Goal: Transaction & Acquisition: Purchase product/service

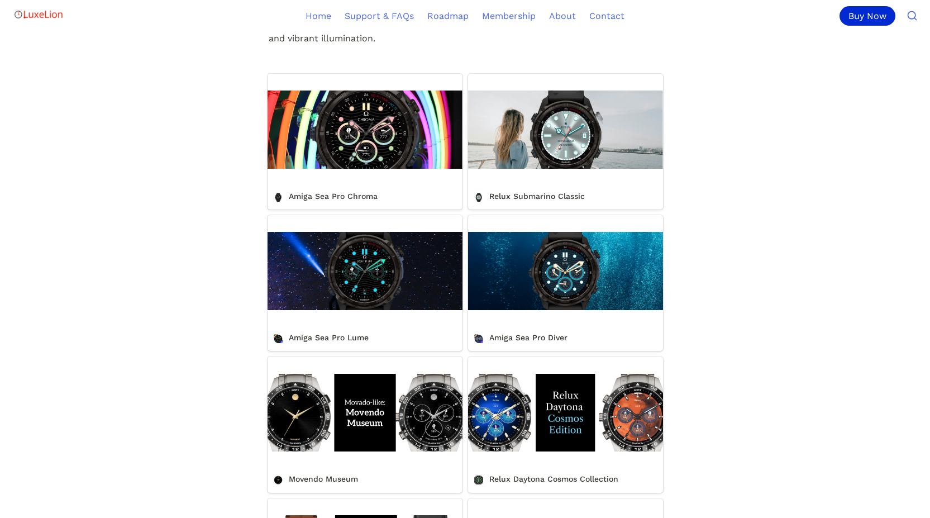
scroll to position [391, 0]
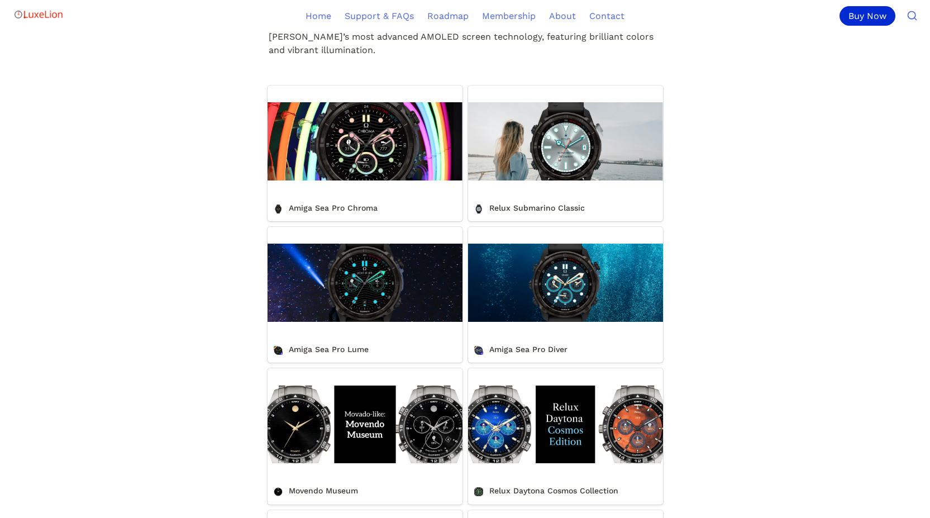
click at [530, 355] on link "Amiga Sea Pro Diver" at bounding box center [565, 295] width 195 height 136
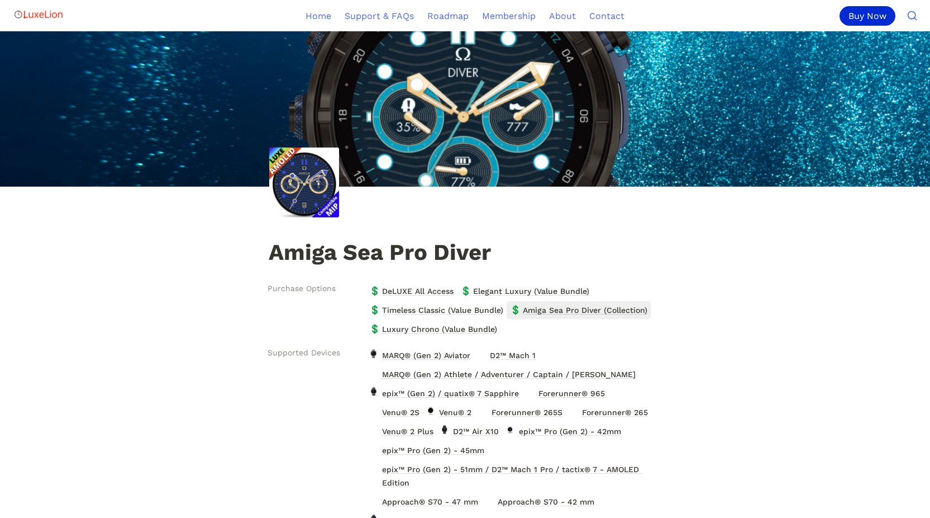
click at [566, 308] on span "Amiga Sea Pro Diver (Collection)" at bounding box center [585, 310] width 127 height 15
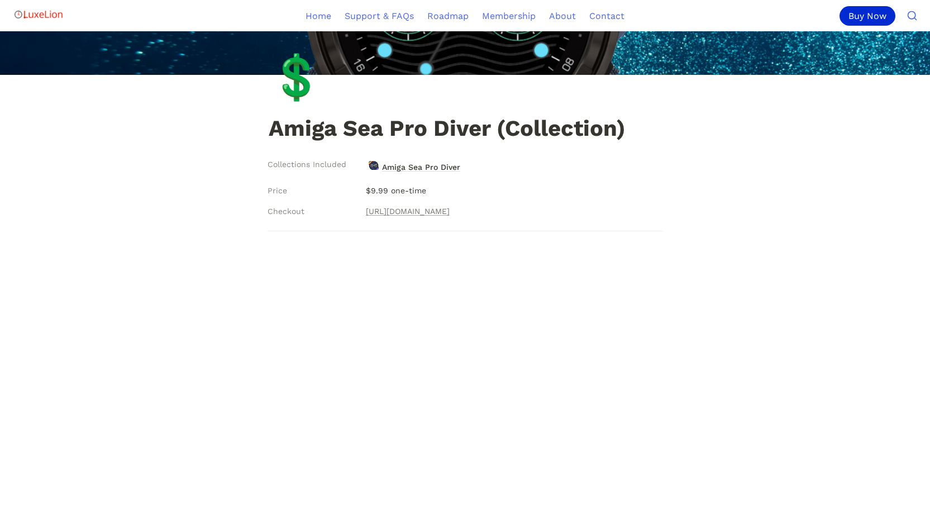
scroll to position [93, 0]
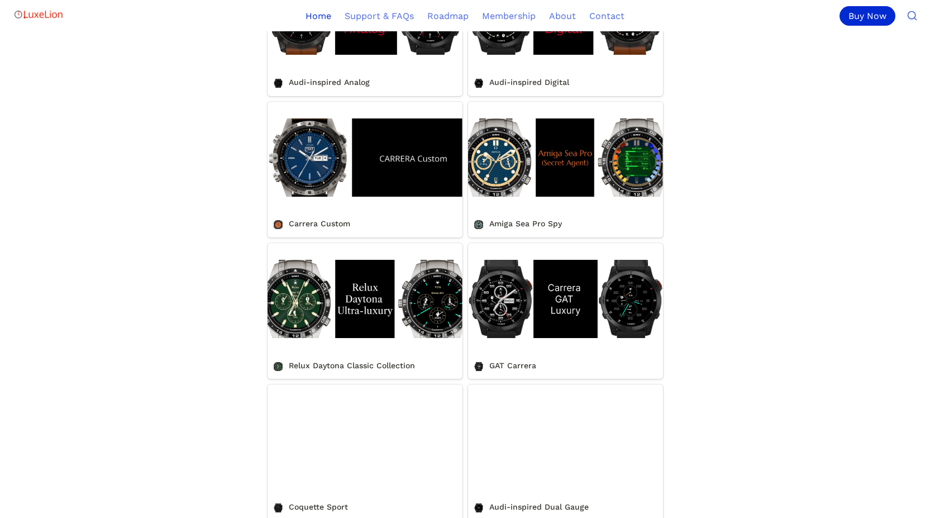
scroll to position [950, 0]
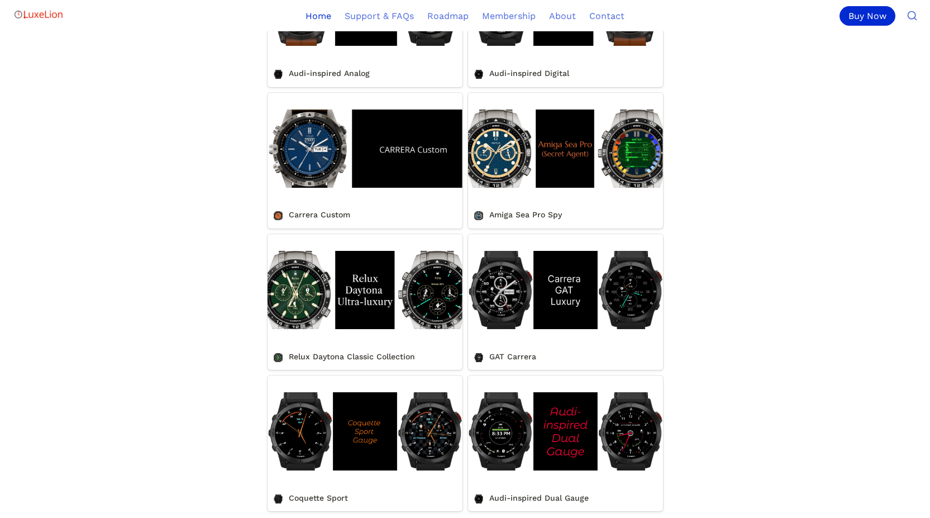
click at [566, 220] on link "Amiga Sea Pro Spy" at bounding box center [565, 161] width 195 height 136
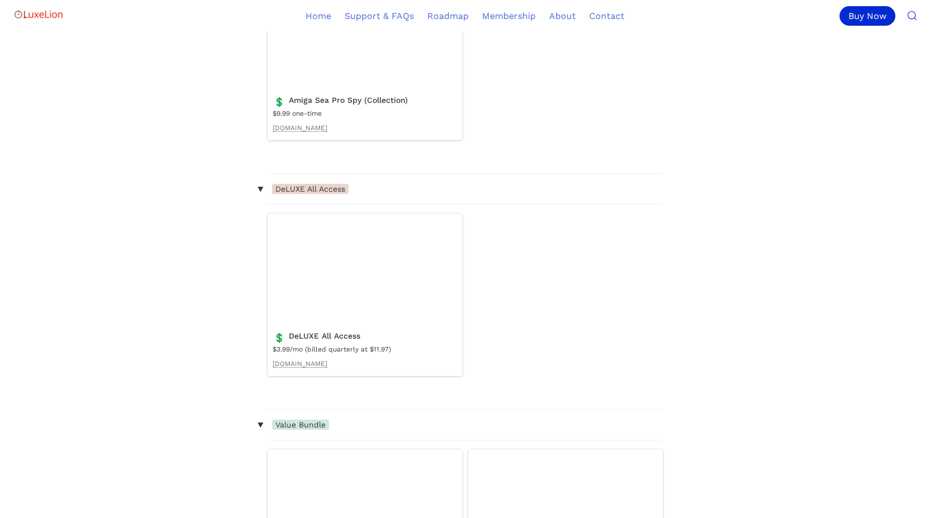
scroll to position [1453, 0]
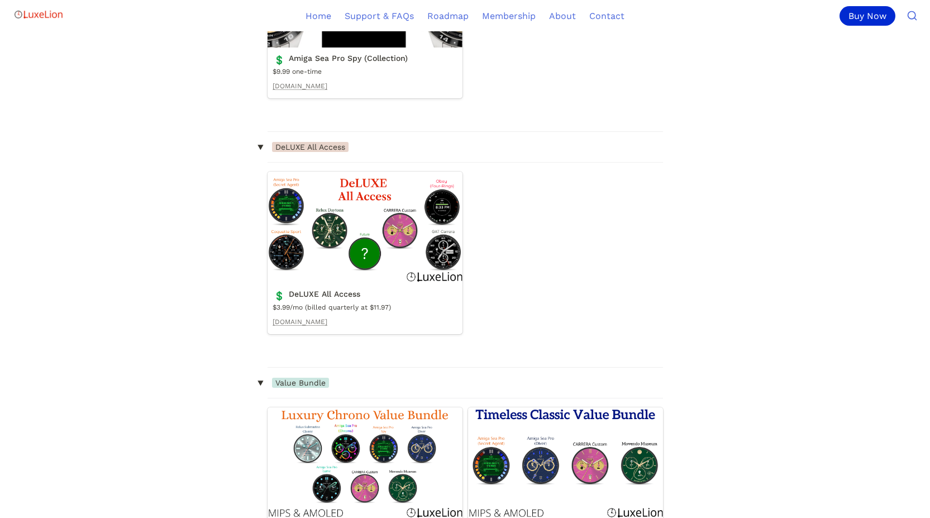
click at [365, 216] on link "DeLUXE All Access" at bounding box center [365, 253] width 195 height 163
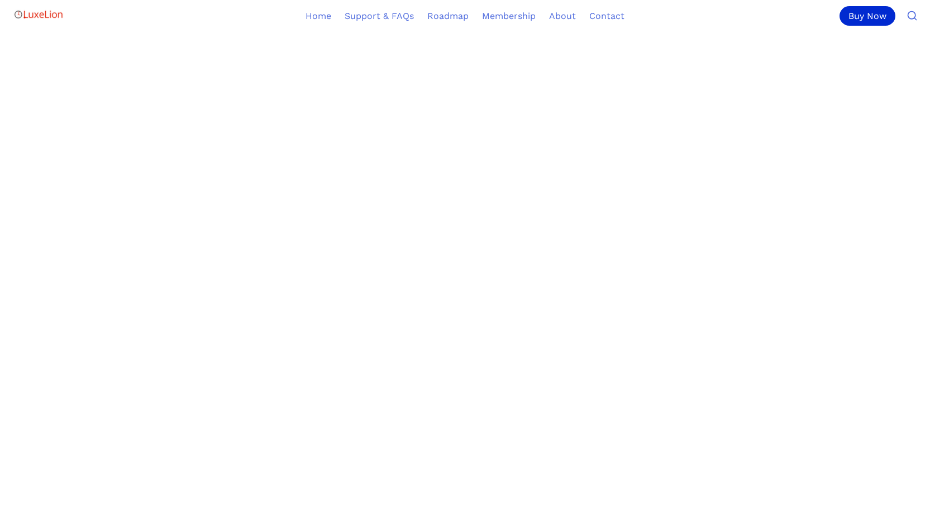
scroll to position [447, 0]
